Goal: Information Seeking & Learning: Find specific fact

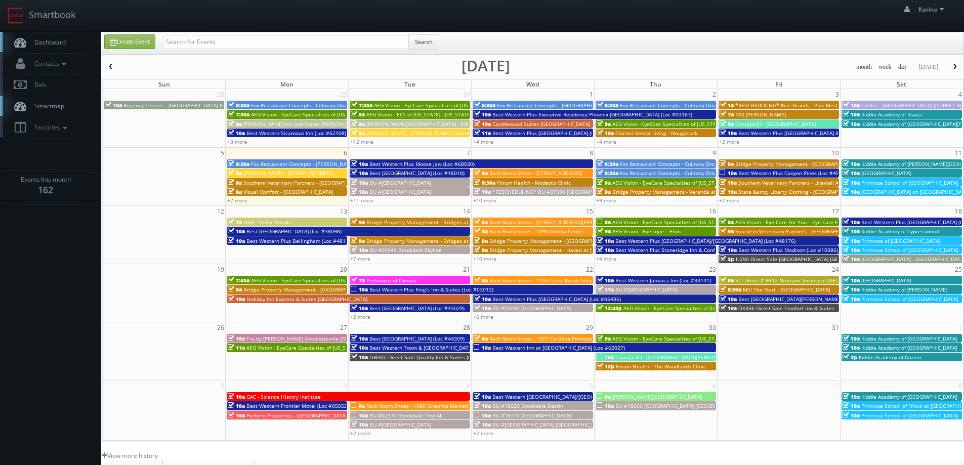
click at [64, 41] on span "Dashboard" at bounding box center [47, 42] width 36 height 9
click at [64, 46] on span "Dashboard" at bounding box center [47, 42] width 36 height 9
click at [62, 51] on link "Dashboard" at bounding box center [50, 42] width 101 height 21
click at [46, 38] on span "Dashboard" at bounding box center [47, 42] width 36 height 9
click at [50, 38] on span "Dashboard" at bounding box center [47, 42] width 36 height 9
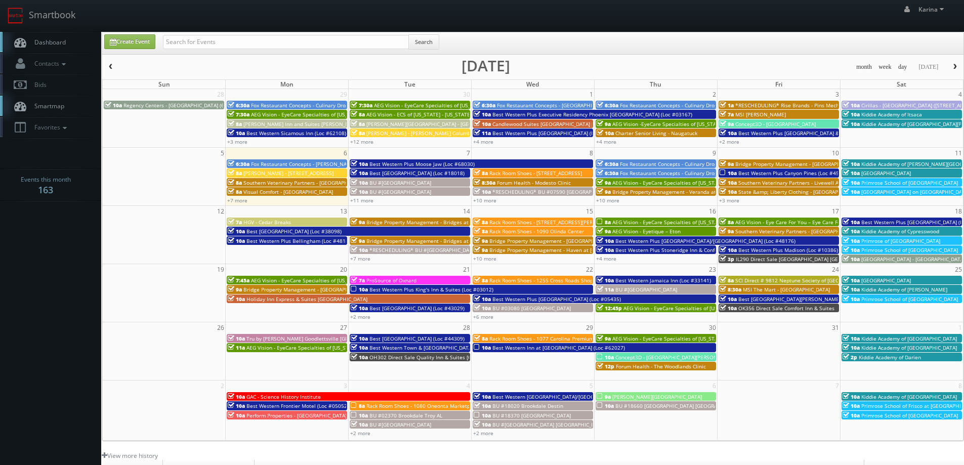
click at [29, 36] on link "Dashboard" at bounding box center [50, 42] width 101 height 21
click at [63, 44] on span "Dashboard" at bounding box center [47, 42] width 36 height 9
click at [69, 38] on link "Dashboard" at bounding box center [50, 42] width 101 height 21
click at [30, 45] on span "Dashboard" at bounding box center [47, 42] width 36 height 9
click at [58, 47] on link "Dashboard" at bounding box center [50, 42] width 101 height 21
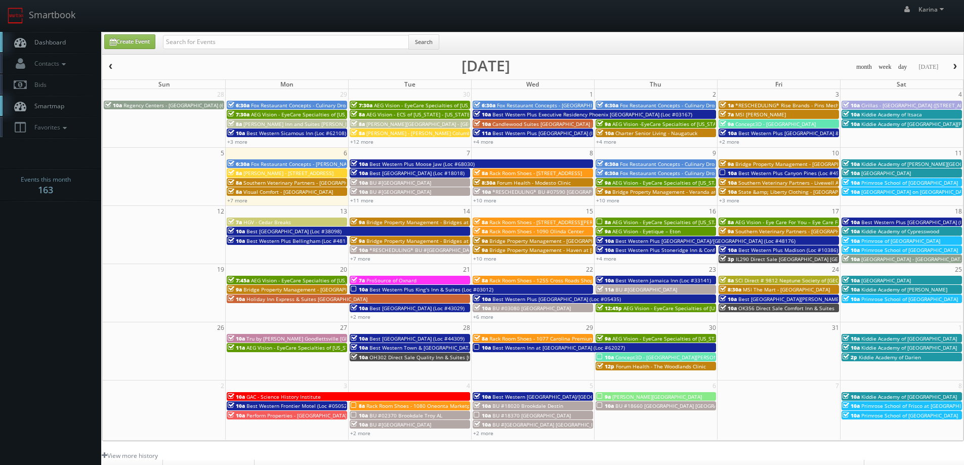
click at [57, 42] on span "Dashboard" at bounding box center [47, 42] width 36 height 9
click at [364, 200] on link "+11 more" at bounding box center [361, 200] width 23 height 7
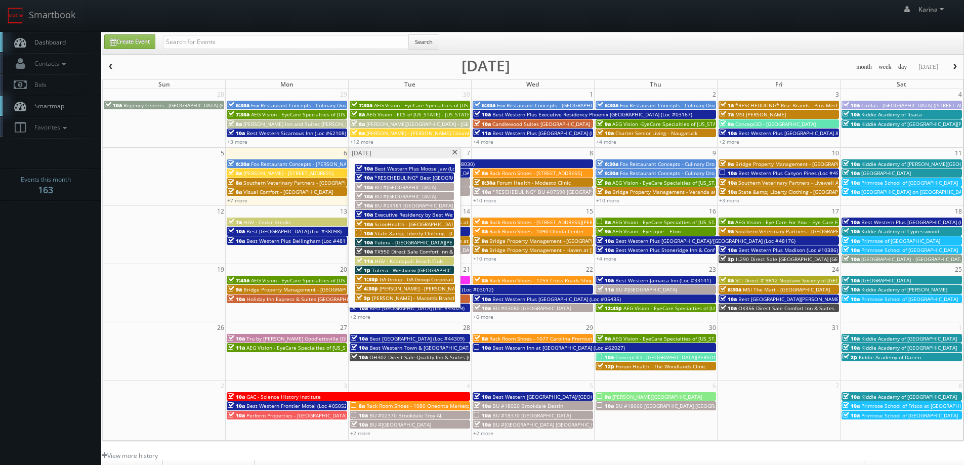
click at [424, 242] on span "Tutera - [GEOGRAPHIC_DATA][PERSON_NAME]" at bounding box center [430, 242] width 110 height 7
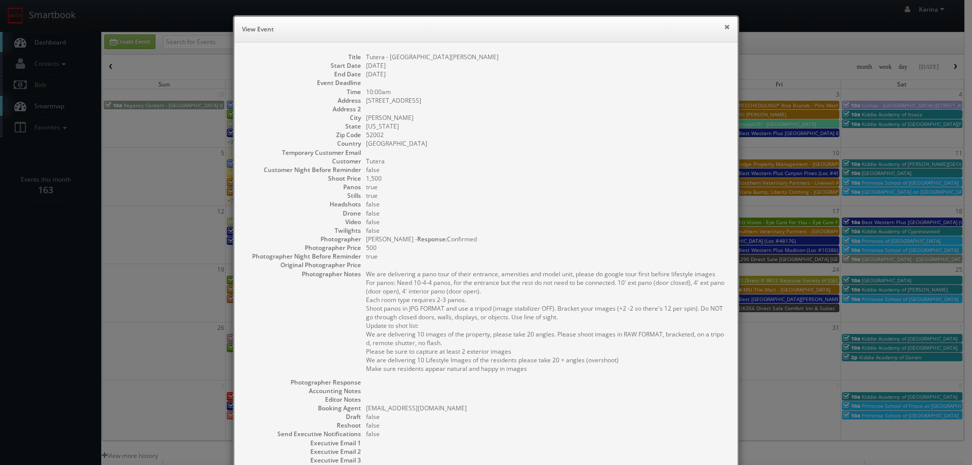
click at [724, 27] on button "×" at bounding box center [727, 26] width 6 height 7
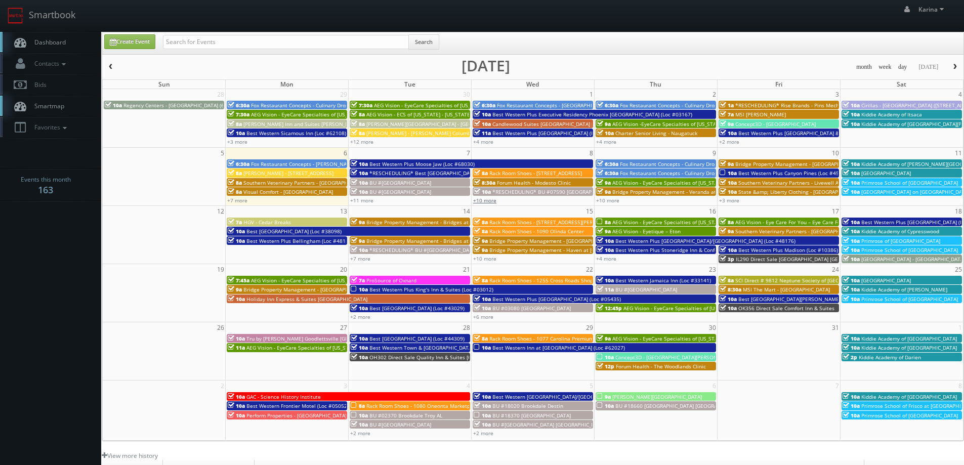
click at [494, 197] on link "+10 more" at bounding box center [484, 200] width 23 height 7
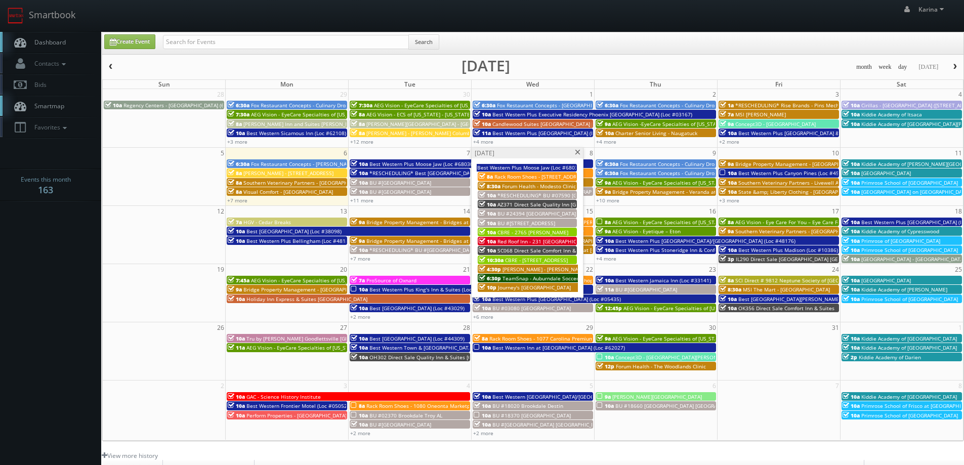
click at [546, 240] on span "Red Roof Inn - 231 [GEOGRAPHIC_DATA] [GEOGRAPHIC_DATA]" at bounding box center [571, 241] width 146 height 7
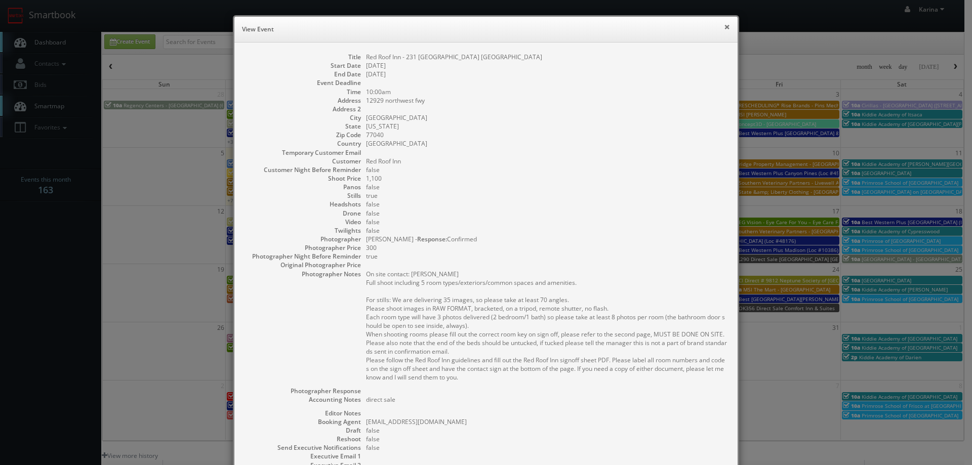
click at [724, 25] on button "×" at bounding box center [727, 26] width 6 height 7
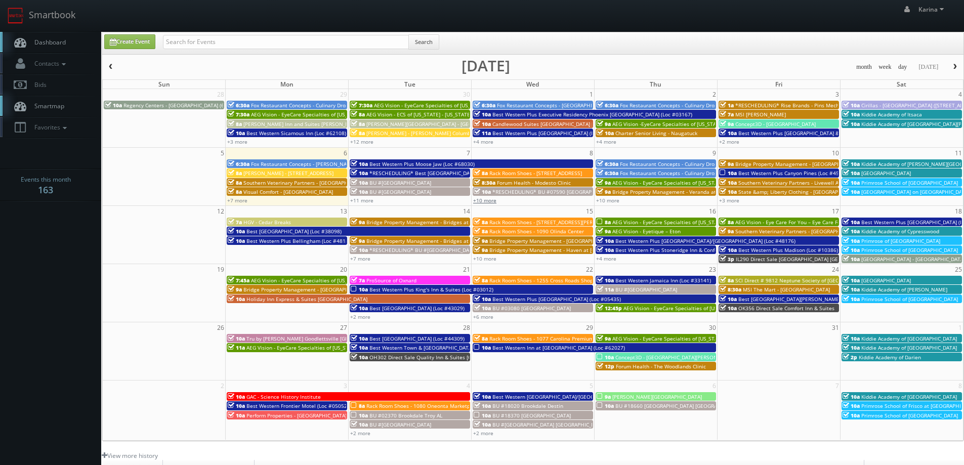
click at [492, 201] on link "+10 more" at bounding box center [484, 200] width 23 height 7
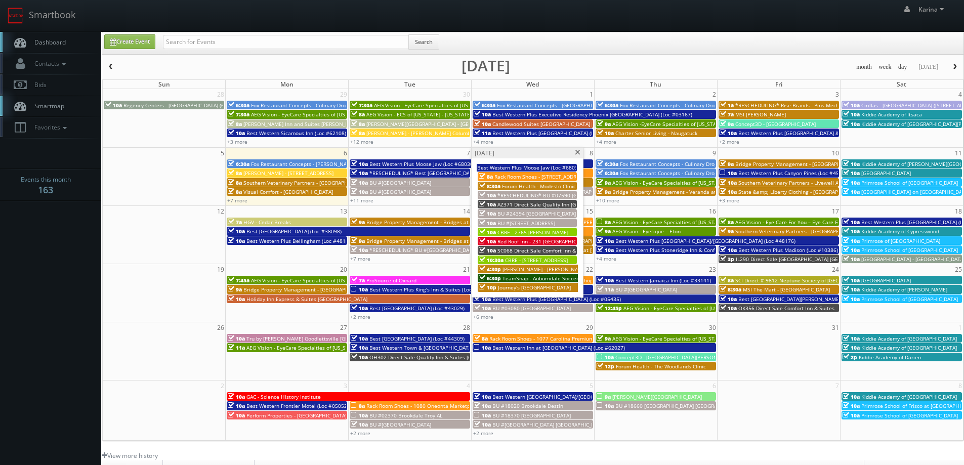
click at [579, 152] on span at bounding box center [578, 153] width 7 height 6
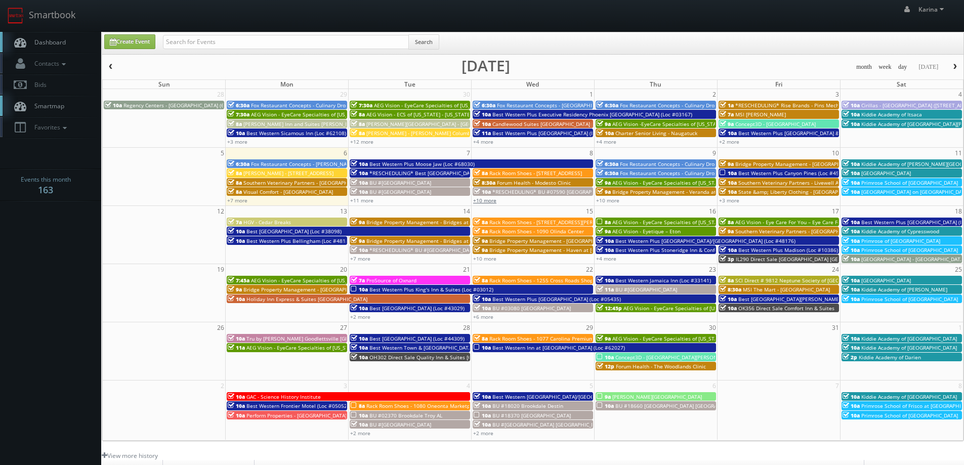
click at [483, 201] on link "+10 more" at bounding box center [484, 200] width 23 height 7
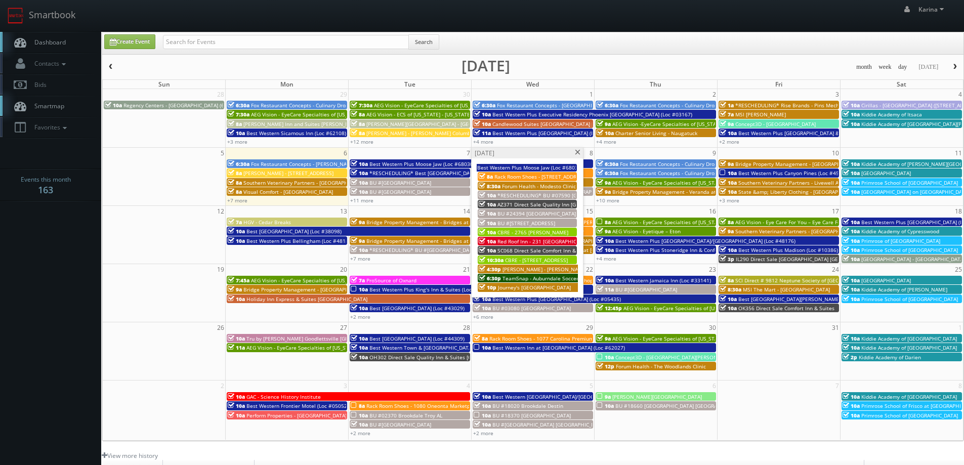
click at [576, 153] on span at bounding box center [578, 153] width 7 height 6
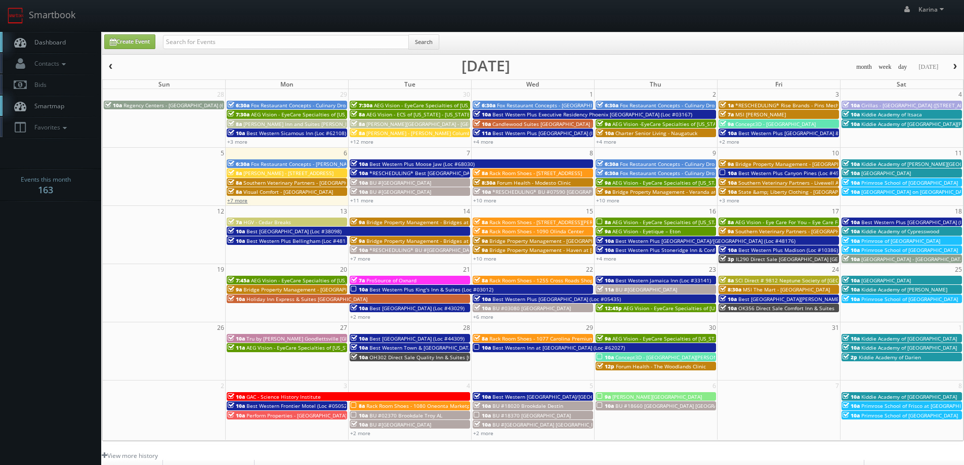
click at [234, 201] on link "+7 more" at bounding box center [237, 200] width 20 height 7
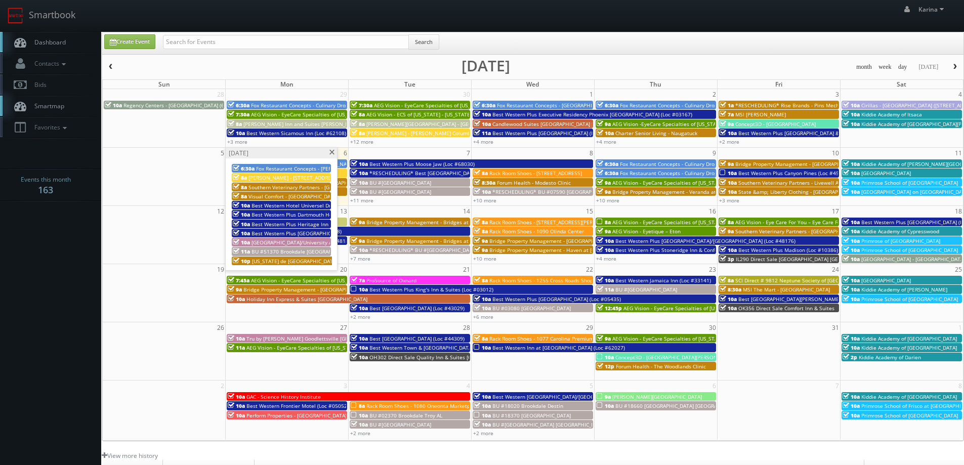
click at [332, 152] on span at bounding box center [332, 153] width 7 height 6
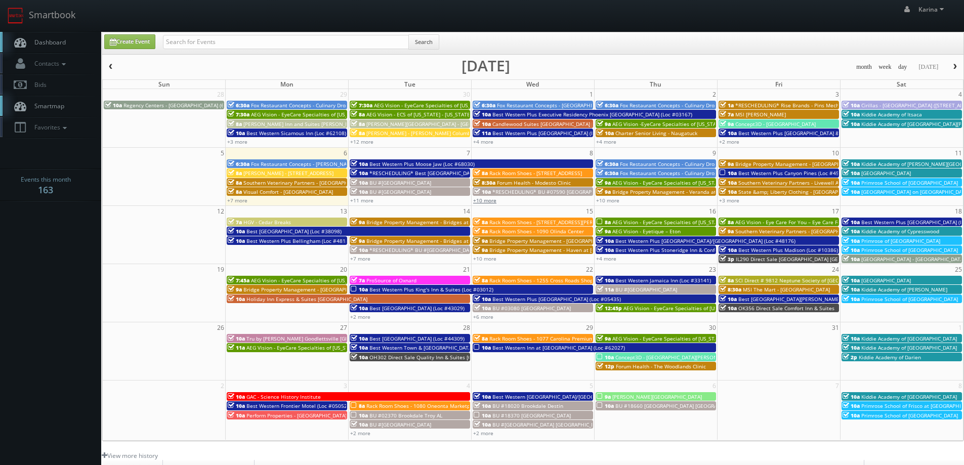
click at [486, 200] on link "+10 more" at bounding box center [484, 200] width 23 height 7
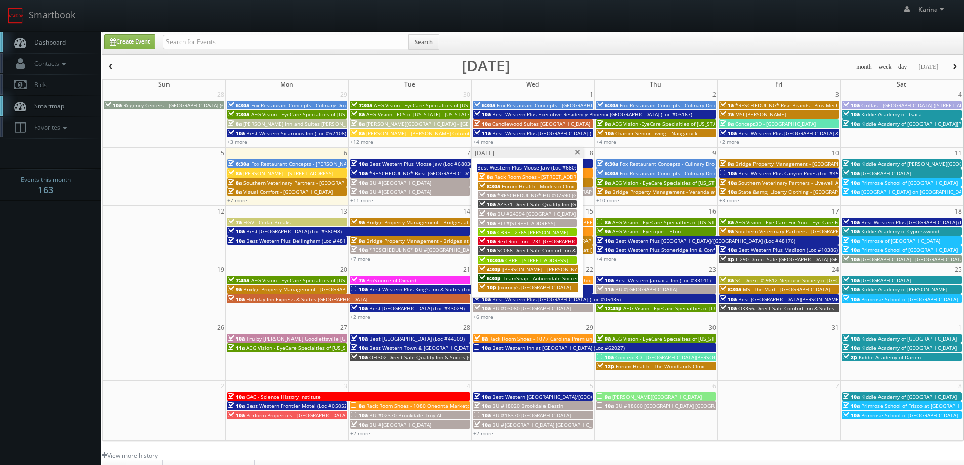
click at [577, 151] on span at bounding box center [578, 153] width 7 height 6
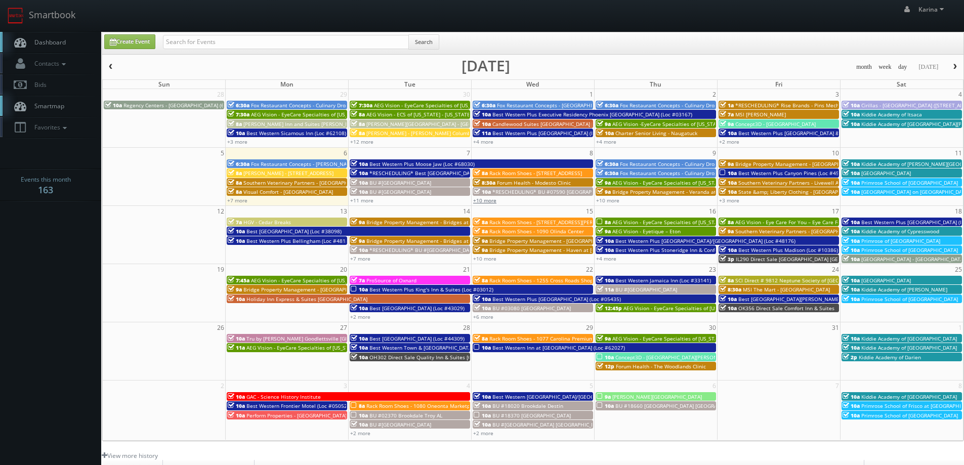
click at [492, 202] on link "+10 more" at bounding box center [484, 200] width 23 height 7
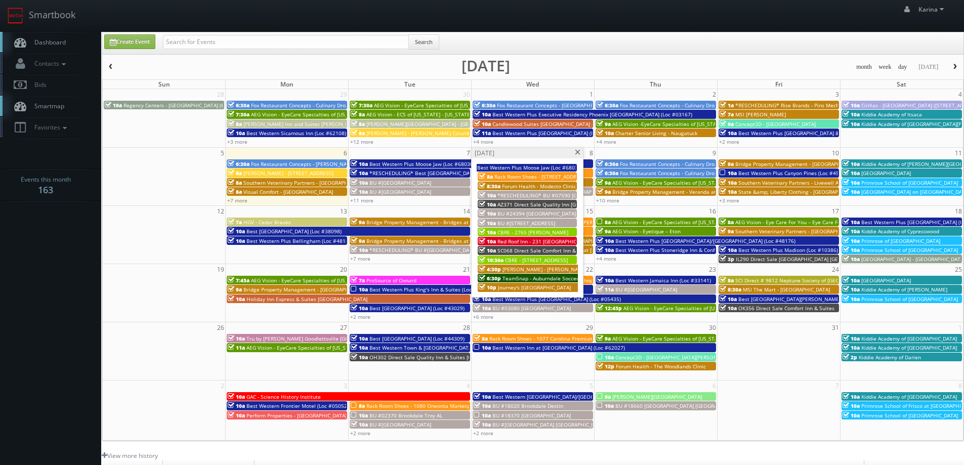
click at [541, 242] on span "Red Roof Inn - 231 [GEOGRAPHIC_DATA] [GEOGRAPHIC_DATA]" at bounding box center [571, 241] width 146 height 7
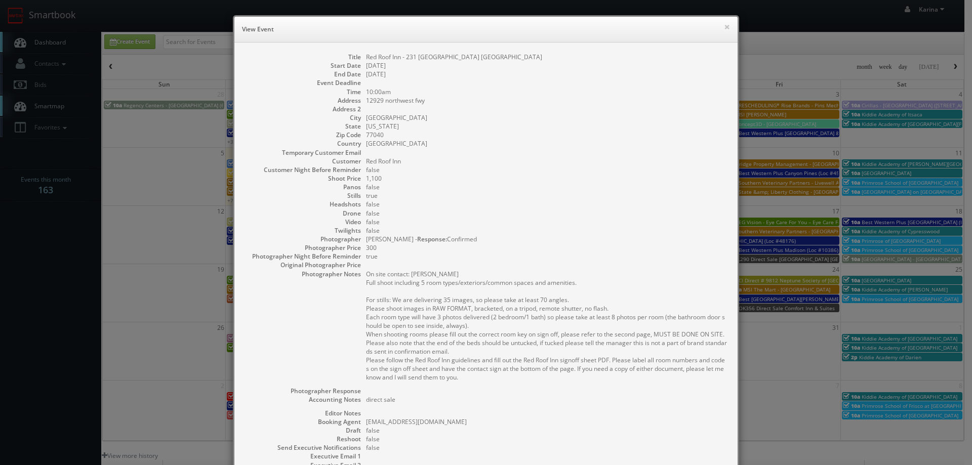
click at [660, 162] on dd "Red Roof Inn" at bounding box center [546, 161] width 361 height 9
click at [725, 26] on button "×" at bounding box center [727, 26] width 6 height 7
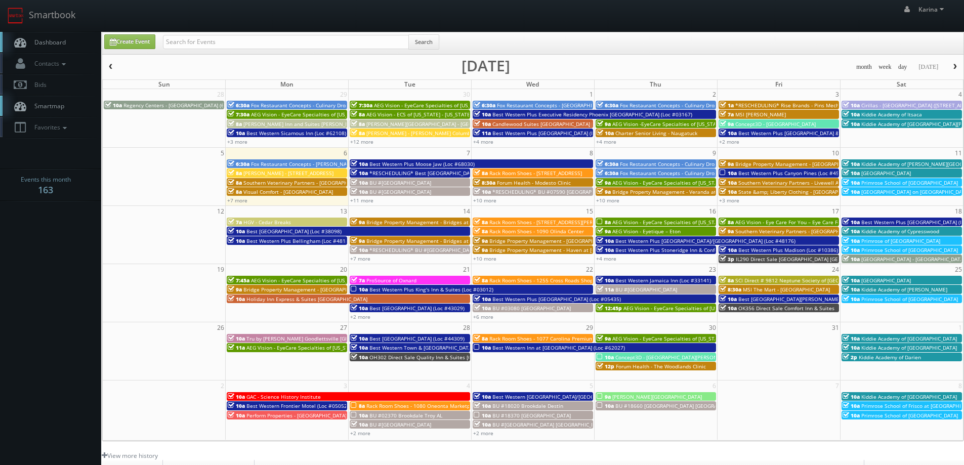
drag, startPoint x: 83, startPoint y: 285, endPoint x: 89, endPoint y: 290, distance: 7.9
click at [83, 285] on body "Smartbook Toggle Side Navigation Toggle Top Navigation [PERSON_NAME] [PERSON_NA…" at bounding box center [482, 325] width 964 height 650
click at [195, 39] on input "text" at bounding box center [286, 42] width 246 height 14
type input "Brian Botticelli"
click at [435, 45] on button "Search" at bounding box center [424, 41] width 31 height 15
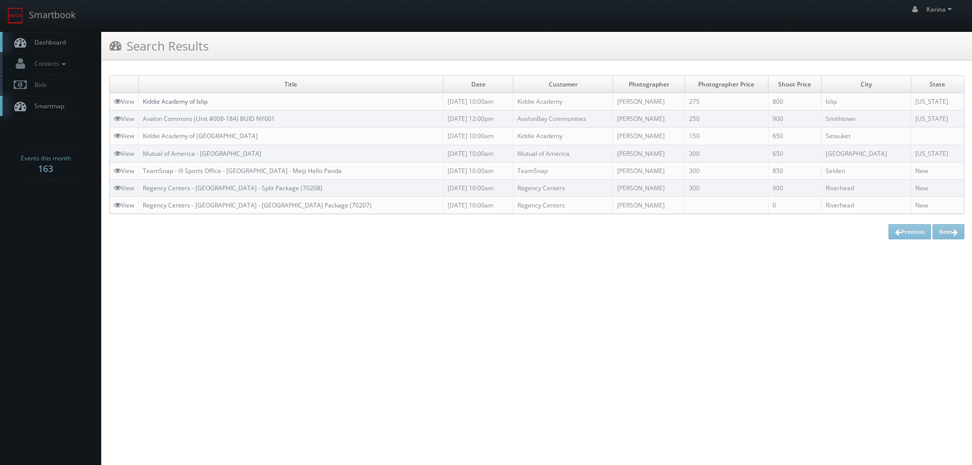
click at [195, 101] on link "Kiddie Academy of Islip" at bounding box center [175, 101] width 65 height 9
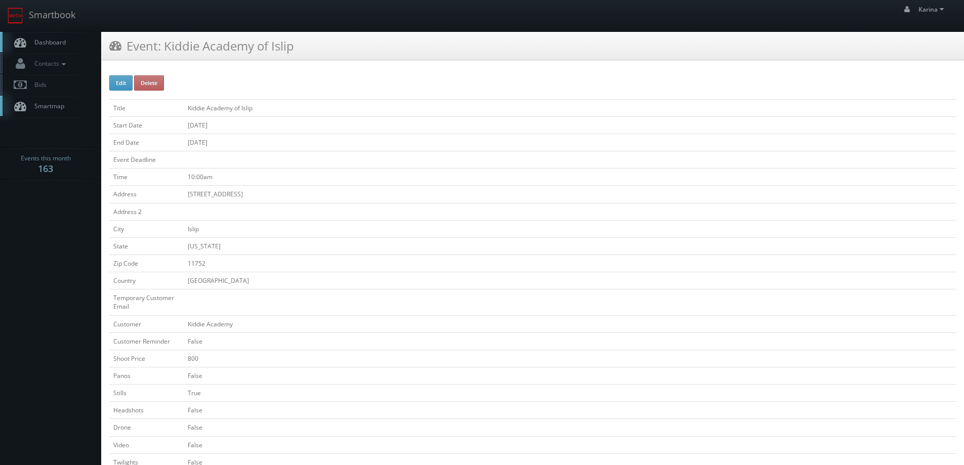
click at [88, 215] on body "Smartbook Toggle Side Navigation Toggle Top Navigation [PERSON_NAME] [PERSON_NA…" at bounding box center [482, 462] width 964 height 924
click at [46, 36] on link "Dashboard" at bounding box center [50, 42] width 101 height 21
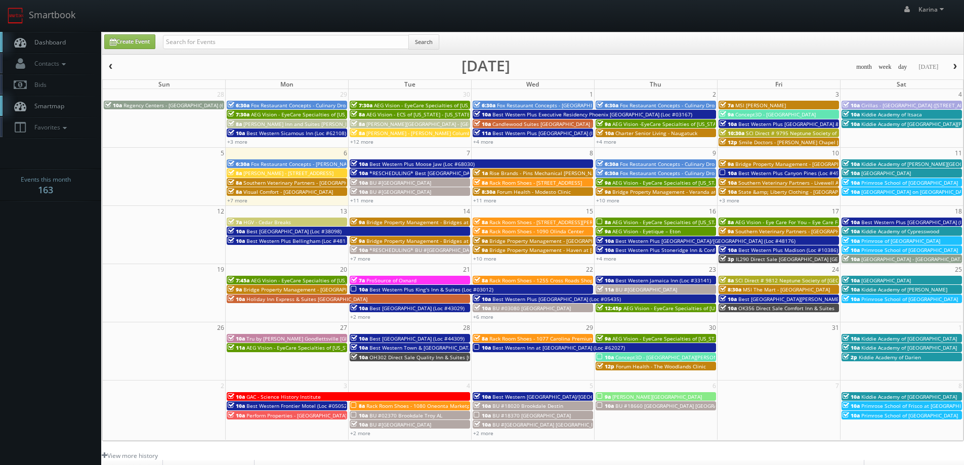
click at [46, 246] on body "Smartbook Toggle Side Navigation Toggle Top Navigation [PERSON_NAME] [PERSON_NA…" at bounding box center [482, 325] width 964 height 650
click at [363, 204] on link "+11 more" at bounding box center [361, 200] width 23 height 7
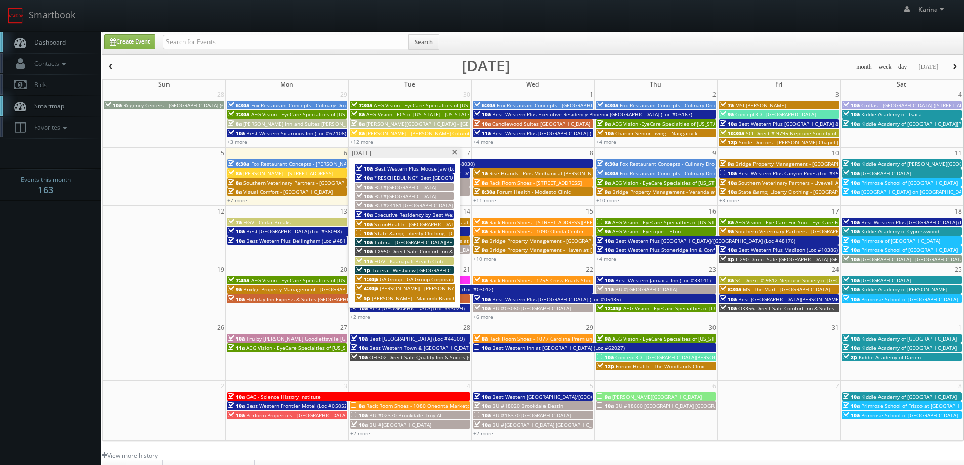
click at [411, 270] on span "Tutera - Westview [GEOGRAPHIC_DATA]" at bounding box center [419, 270] width 95 height 7
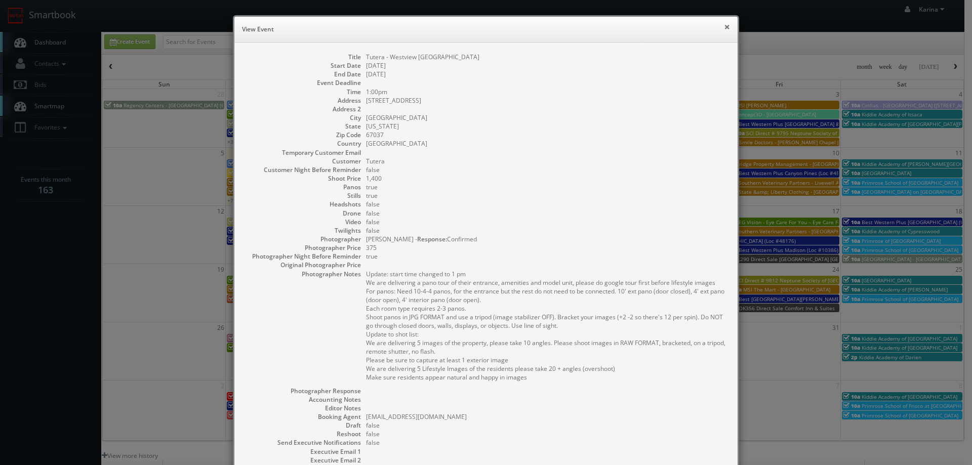
click at [724, 27] on button "×" at bounding box center [727, 26] width 6 height 7
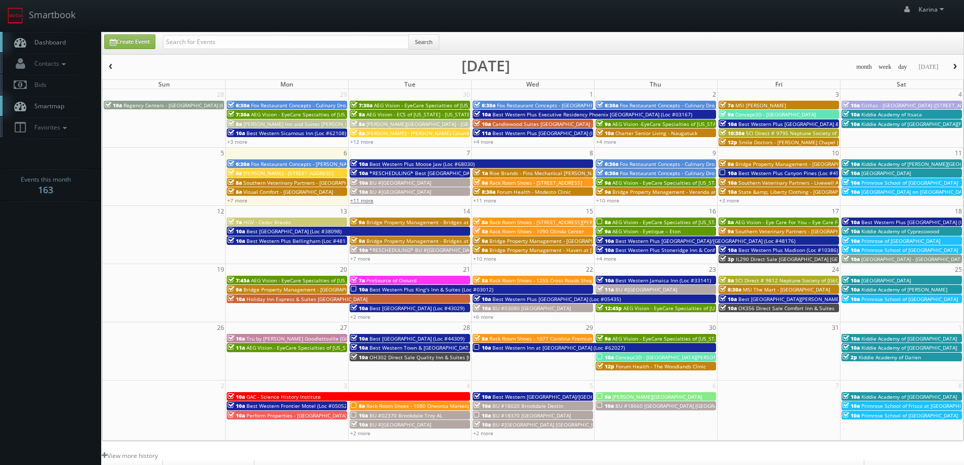
click at [368, 201] on link "+11 more" at bounding box center [361, 200] width 23 height 7
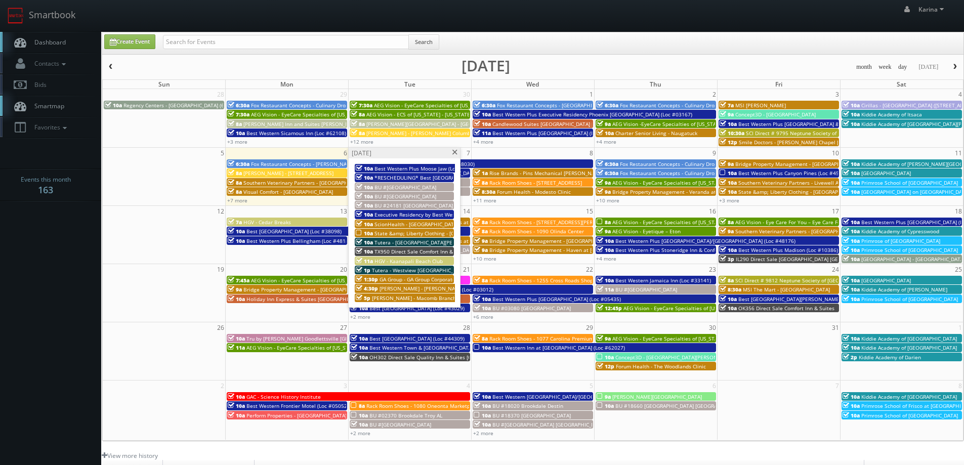
click at [396, 241] on span "Tutera - [GEOGRAPHIC_DATA][PERSON_NAME]" at bounding box center [430, 242] width 110 height 7
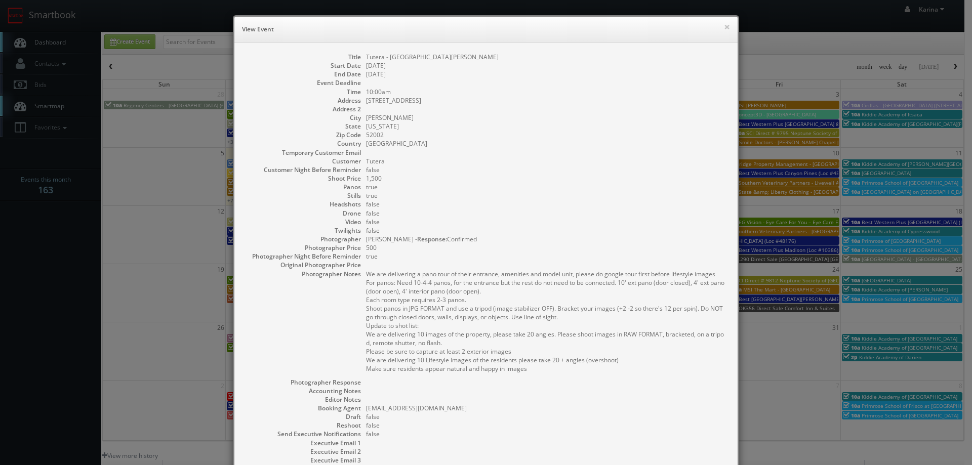
click at [671, 144] on dd "[GEOGRAPHIC_DATA]" at bounding box center [546, 143] width 361 height 9
click at [724, 28] on button "×" at bounding box center [727, 26] width 6 height 7
